Goal: Task Accomplishment & Management: Complete application form

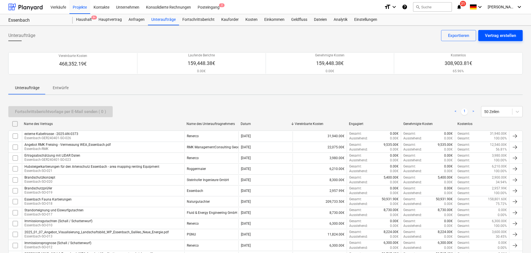
click at [494, 33] on div "Vertrag erstellen" at bounding box center [500, 35] width 31 height 7
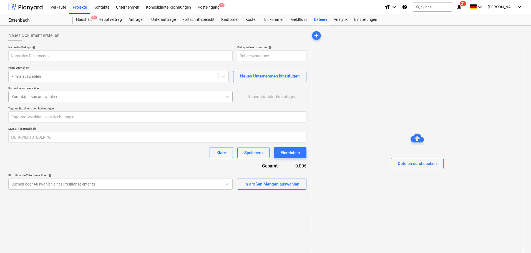
type input "Essenbach-GER240401-SO-027"
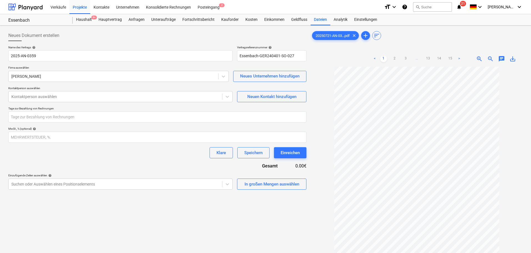
scroll to position [28, 0]
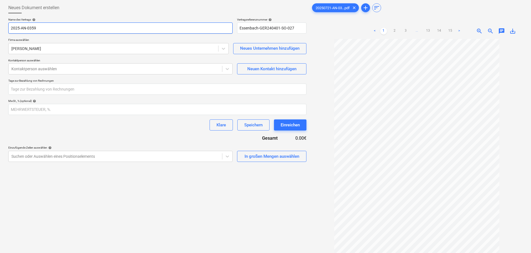
drag, startPoint x: 11, startPoint y: 28, endPoint x: 36, endPoint y: 32, distance: 25.9
click at [11, 28] on input "2025-AN-0359" at bounding box center [120, 27] width 224 height 11
type input "Netzanschlussplanung (NAPU) - 2025-AN-0359"
click at [24, 45] on div "[PERSON_NAME]" at bounding box center [114, 49] width 210 height 8
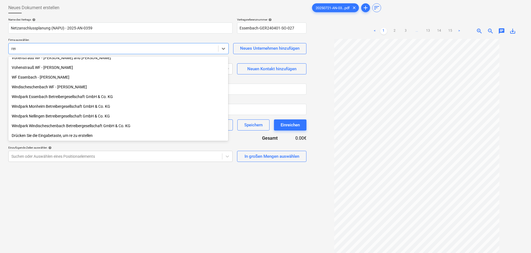
scroll to position [121, 0]
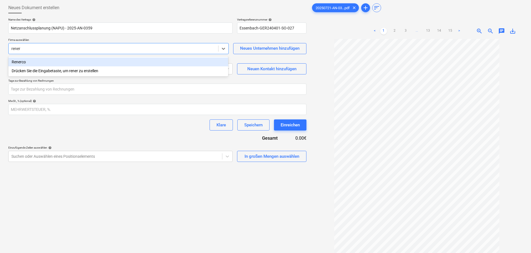
type input "renerc"
click at [20, 62] on div "Renerco" at bounding box center [118, 61] width 220 height 9
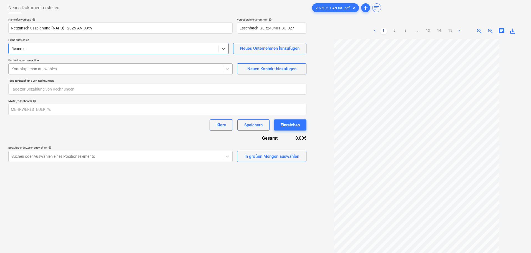
click at [28, 71] on div at bounding box center [115, 69] width 208 height 6
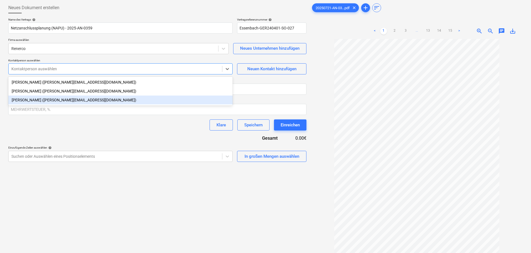
click at [35, 100] on div "[PERSON_NAME] ([PERSON_NAME][EMAIL_ADDRESS][DOMAIN_NAME])" at bounding box center [120, 100] width 224 height 9
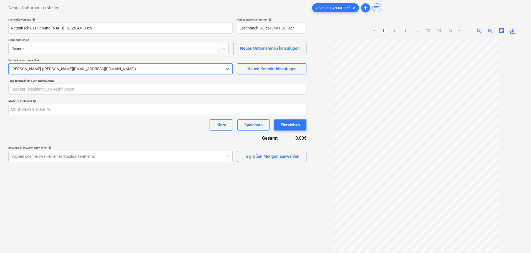
click at [34, 69] on div at bounding box center [115, 69] width 208 height 6
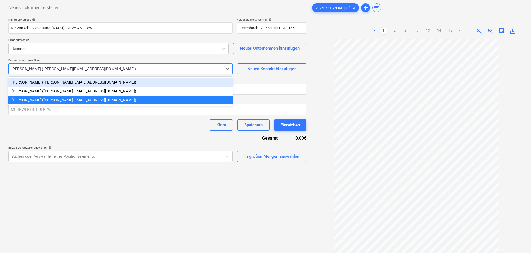
click at [39, 81] on div "[PERSON_NAME] ([PERSON_NAME][EMAIL_ADDRESS][DOMAIN_NAME])" at bounding box center [120, 82] width 224 height 9
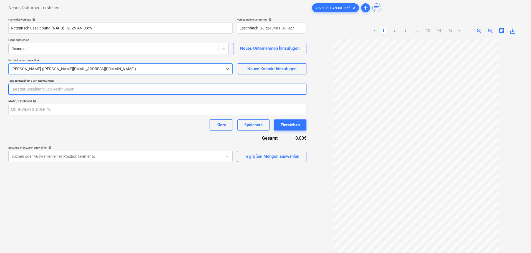
click at [37, 89] on input "number" at bounding box center [157, 89] width 298 height 11
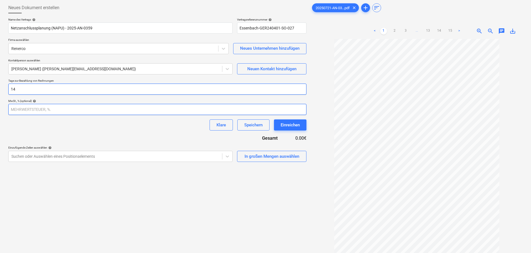
type input "14"
click at [36, 113] on input "number" at bounding box center [157, 109] width 298 height 11
type input "19"
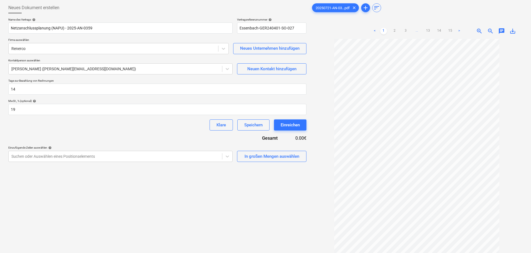
click at [71, 133] on div "Name des Vertrags help Netzanschlussplanung (NAPU) - 2025-AN-0359 Vertragsrefer…" at bounding box center [157, 90] width 298 height 144
click at [458, 30] on link ">" at bounding box center [459, 31] width 7 height 7
click at [459, 30] on link ">" at bounding box center [459, 31] width 7 height 7
click at [368, 30] on link "<" at bounding box center [369, 31] width 7 height 7
click at [368, 30] on div "< 1 2 3 ... 13 14 15 > zoom_in zoom_out chat 0 save_alt" at bounding box center [417, 31] width 212 height 16
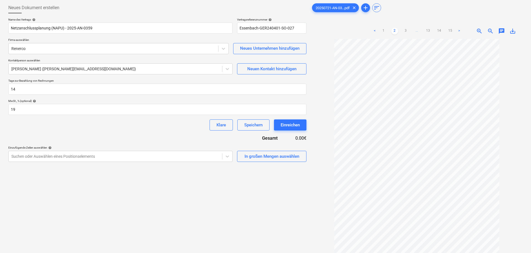
click at [375, 31] on link "<" at bounding box center [374, 31] width 7 height 7
click at [143, 156] on div at bounding box center [115, 157] width 208 height 6
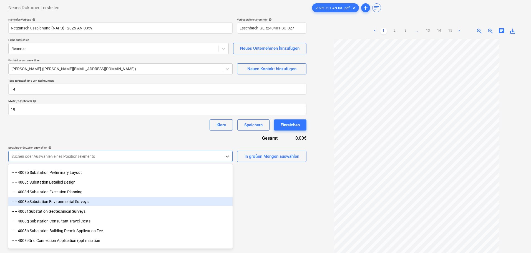
scroll to position [805, 0]
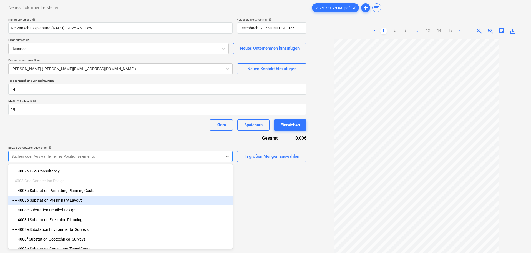
click at [110, 202] on div "-- -- 4008b Substation Preliminary Layout" at bounding box center [120, 200] width 224 height 9
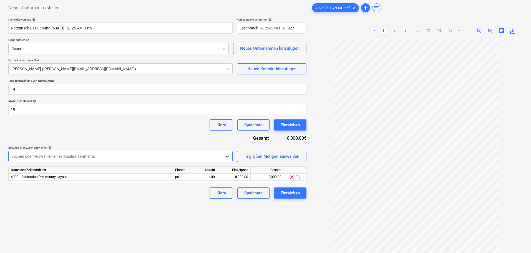
click at [228, 155] on icon at bounding box center [228, 157] width 6 height 6
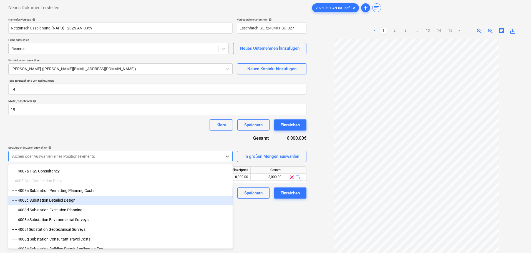
click at [108, 199] on div "-- -- 4008c Substation Detailed Design" at bounding box center [120, 200] width 224 height 9
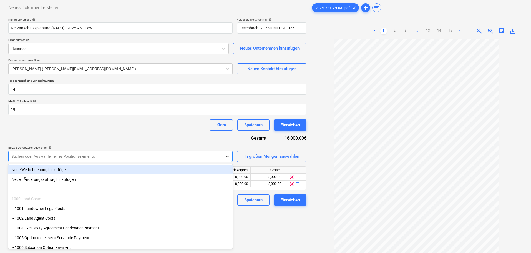
click at [228, 157] on icon at bounding box center [227, 156] width 3 height 2
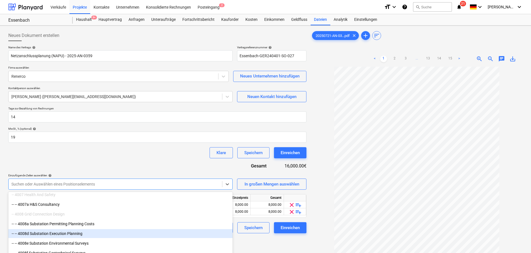
scroll to position [827, 0]
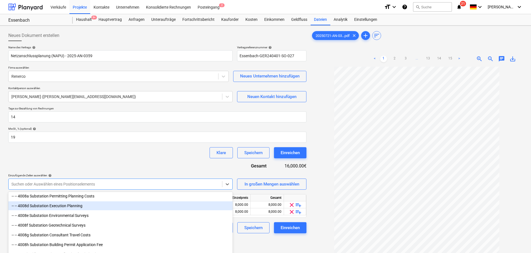
click at [96, 207] on div "-- -- 4008d Substation Execution Planning" at bounding box center [120, 205] width 224 height 9
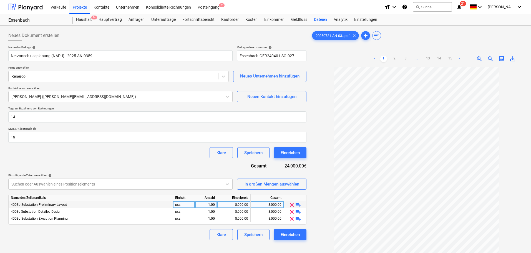
click at [235, 206] on div "8,000.00" at bounding box center [234, 204] width 29 height 7
type input "14500"
click at [195, 234] on div "Klare Speichern Einreichen" at bounding box center [157, 234] width 298 height 11
click at [237, 211] on div "8,000.00" at bounding box center [234, 211] width 29 height 7
type input "9500"
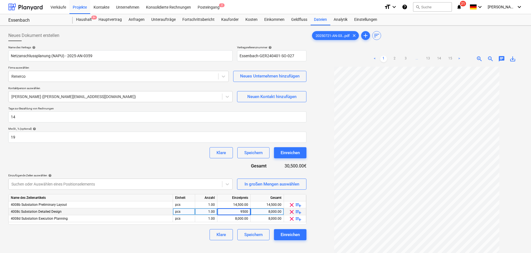
click at [193, 236] on div "Klare Speichern Einreichen" at bounding box center [157, 234] width 298 height 11
click at [299, 218] on span "playlist_add" at bounding box center [298, 218] width 7 height 7
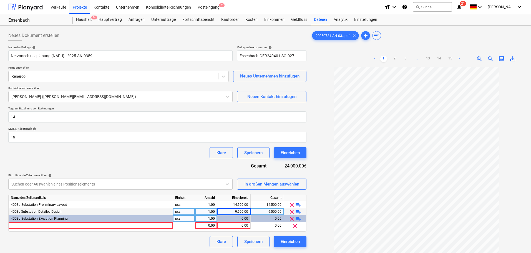
click at [299, 218] on span "playlist_add" at bounding box center [298, 218] width 7 height 7
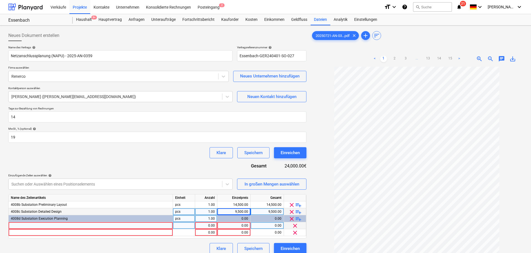
click at [100, 225] on div at bounding box center [91, 225] width 164 height 7
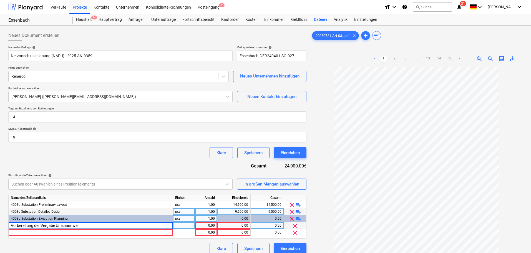
type input "Vorbereitung der Vergabe Umspannwerk"
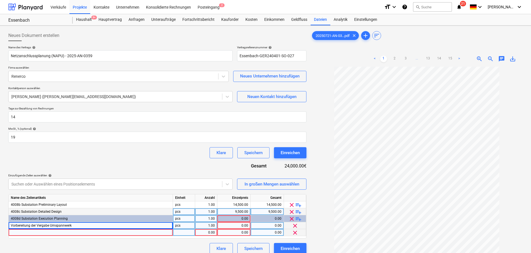
click at [87, 233] on div at bounding box center [91, 232] width 164 height 7
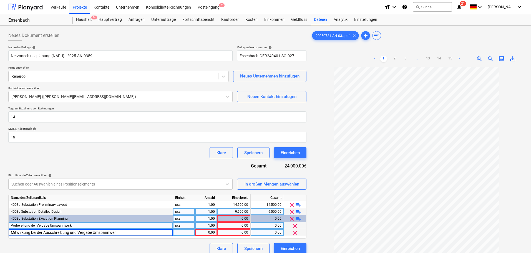
type input "Mitwirkung bei der Ausschreibung und Vergabe Umspannwerk"
click at [90, 250] on div "Klare Speichern Einreichen" at bounding box center [157, 248] width 298 height 11
click at [243, 226] on div "0.00" at bounding box center [234, 225] width 29 height 7
type input "6400"
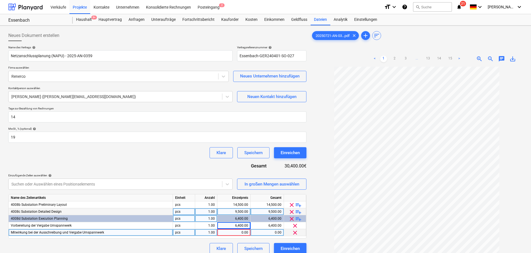
click at [236, 232] on div "0.00" at bounding box center [234, 232] width 29 height 7
type input "165"
click at [177, 241] on div "Name des Vertrags help Netzanschlussplanung (NAPU) - 2025-AN-0359 Vertragsrefer…" at bounding box center [157, 150] width 298 height 208
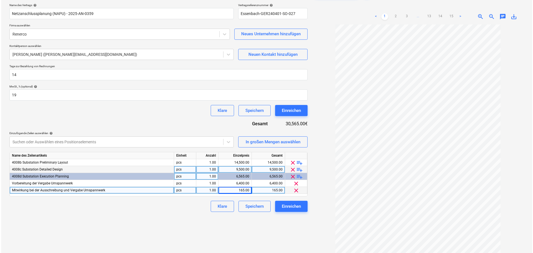
scroll to position [56, 0]
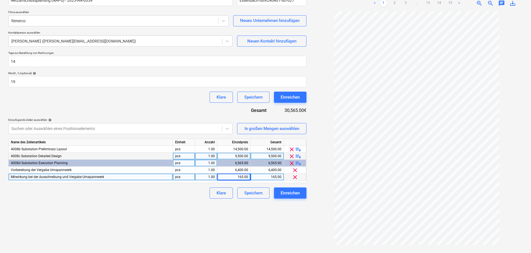
click at [235, 178] on div "165.00" at bounding box center [234, 177] width 29 height 7
type input "3300"
drag, startPoint x: 237, startPoint y: 233, endPoint x: 241, endPoint y: 236, distance: 5.1
click at [237, 233] on div "Neues Dokument erstellen Name des Vertrags help Netzanschlussplanung (NAPU) - 2…" at bounding box center [157, 111] width 303 height 278
click at [292, 192] on div "Einreichen" at bounding box center [290, 192] width 19 height 7
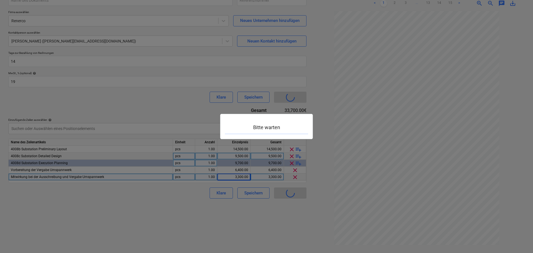
type input "Essenbach-GER240401-SO-027"
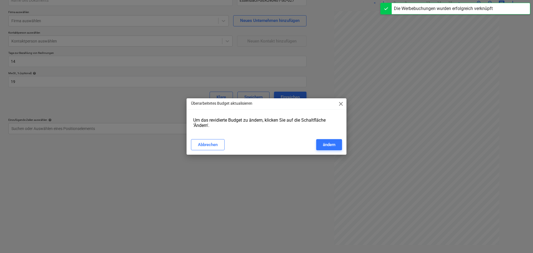
click at [341, 101] on span "close" at bounding box center [341, 104] width 7 height 7
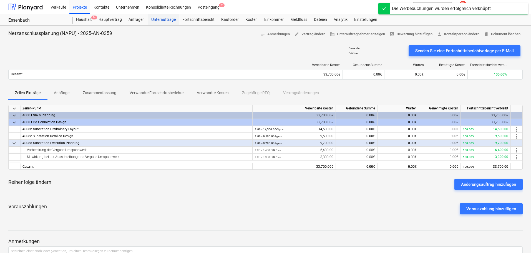
click at [159, 22] on div "Unteraufträge" at bounding box center [163, 19] width 31 height 11
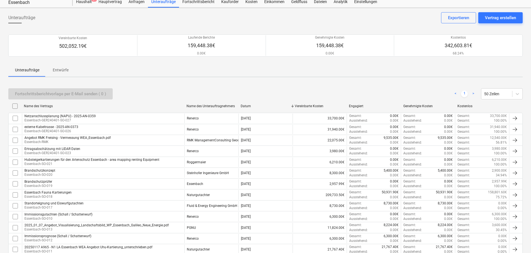
scroll to position [11, 0]
